Goal: Contribute content

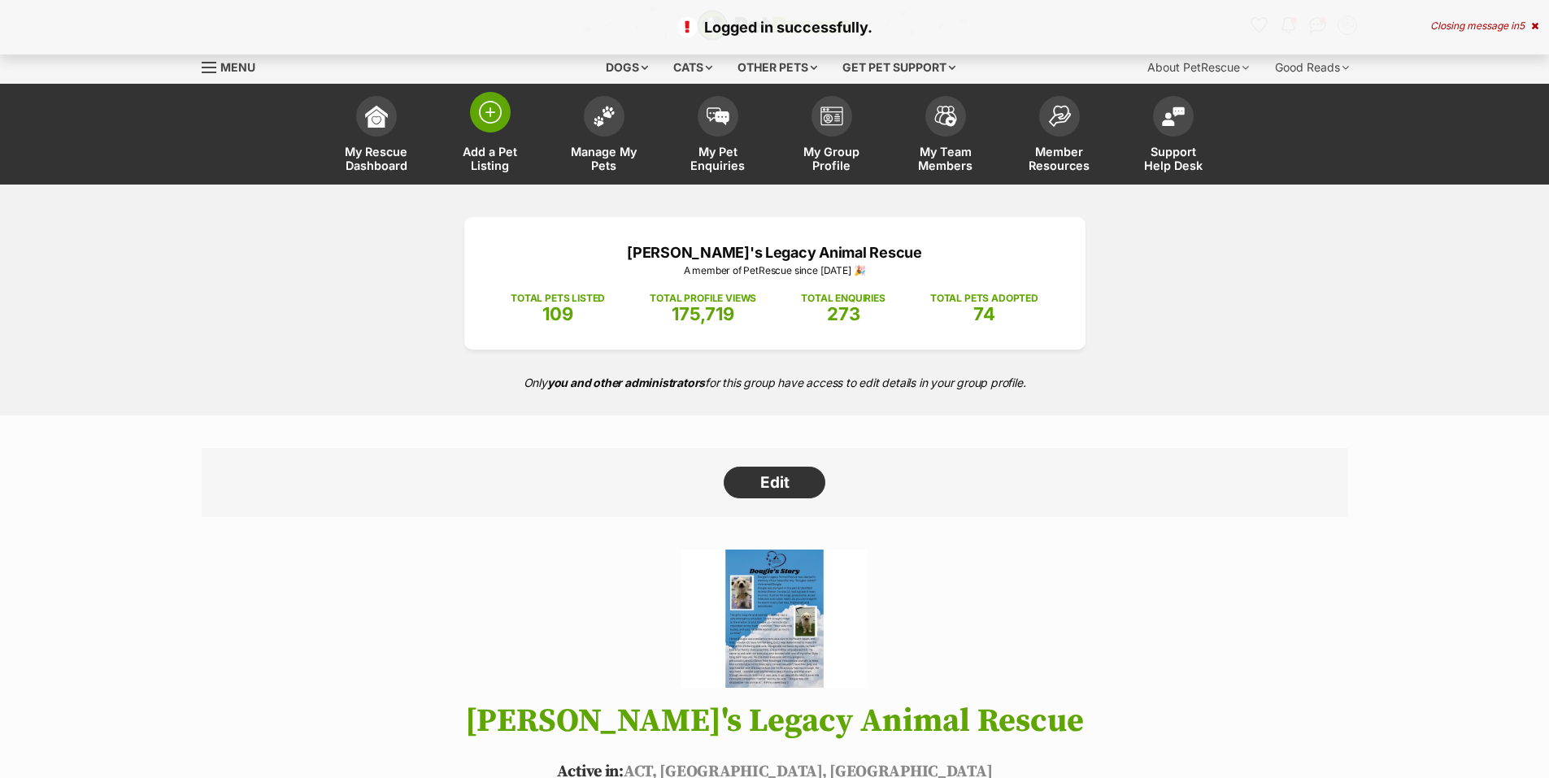
click at [488, 115] on img at bounding box center [490, 112] width 23 height 23
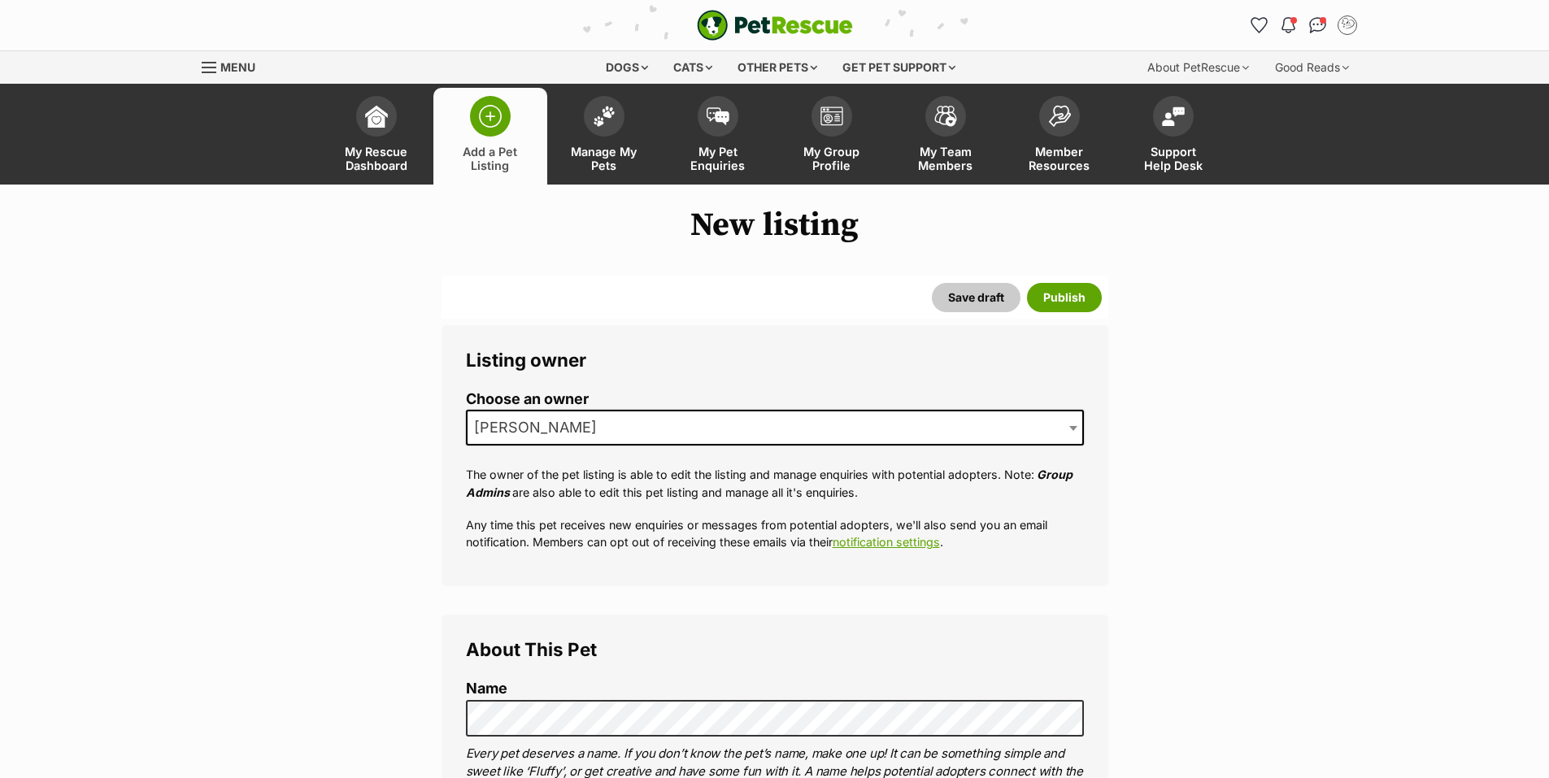
select select
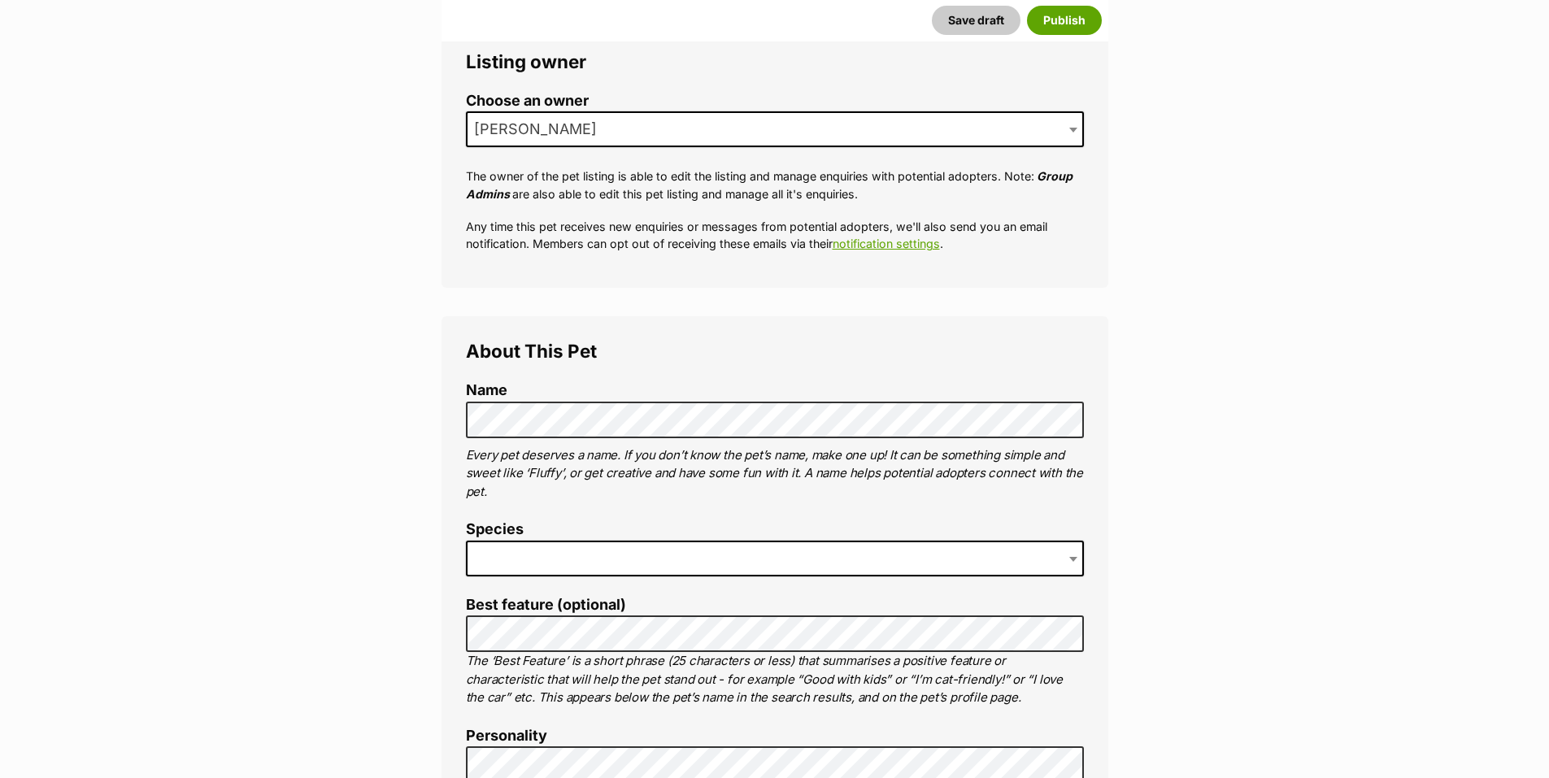
click at [610, 554] on span at bounding box center [775, 559] width 618 height 36
